Goal: Transaction & Acquisition: Purchase product/service

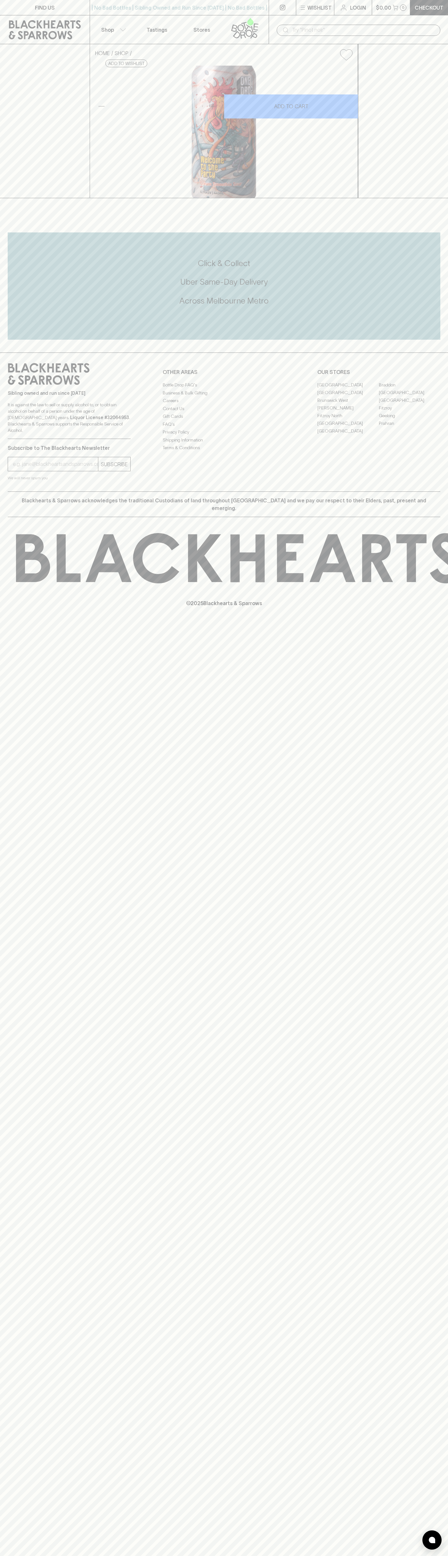
click at [410, 20] on div "​" at bounding box center [358, 29] width 179 height 29
click at [434, 172] on div "HOME SHOP One Drop Welcome To The Party Cream Smoothie Sour 440ml $14.00 Add to…" at bounding box center [224, 121] width 448 height 154
click at [83, 1556] on html "FIND US | No Bad Bottles | Sibling Owned and Run Since 2006 | No Bad Bottles | …" at bounding box center [224, 778] width 448 height 1556
click at [8, 306] on h5 "Across Melbourne Metro" at bounding box center [224, 301] width 433 height 11
